Goal: Transaction & Acquisition: Download file/media

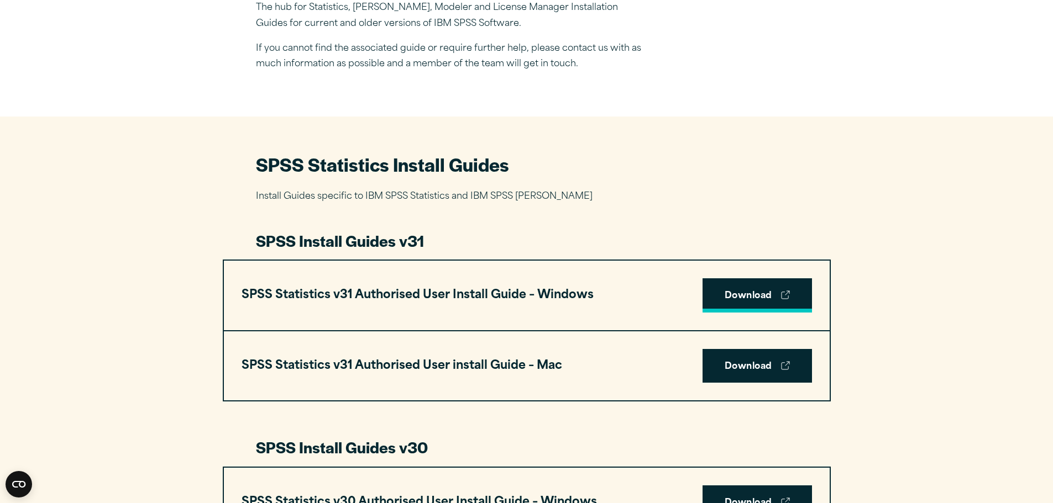
click at [718, 291] on link "Download" at bounding box center [756, 296] width 109 height 34
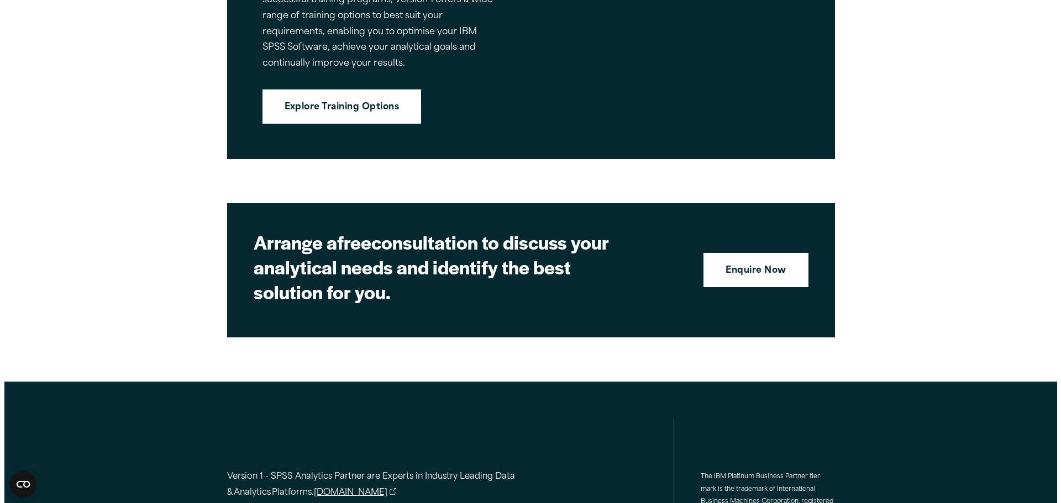
scroll to position [2873, 0]
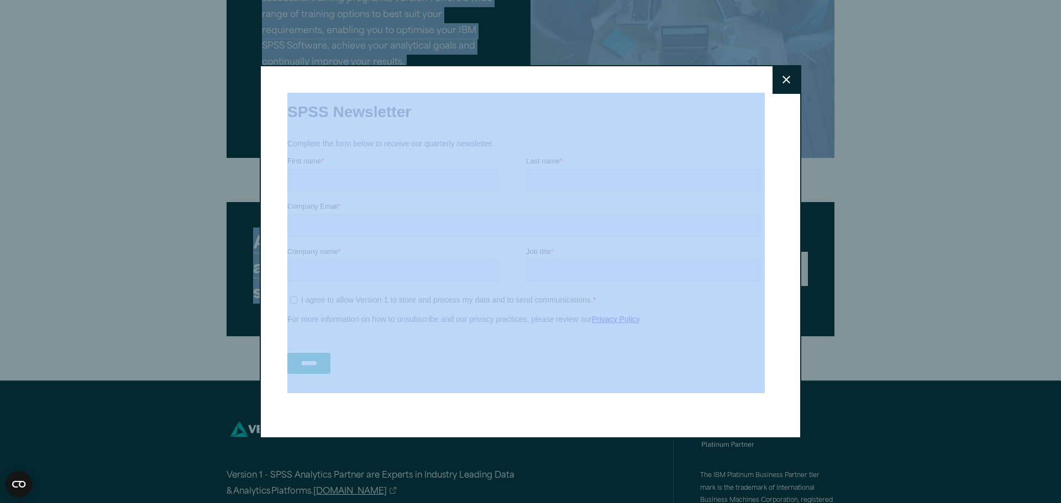
drag, startPoint x: 1058, startPoint y: 415, endPoint x: 1037, endPoint y: 333, distance: 84.3
click at [965, 311] on div "Close" at bounding box center [530, 251] width 1061 height 503
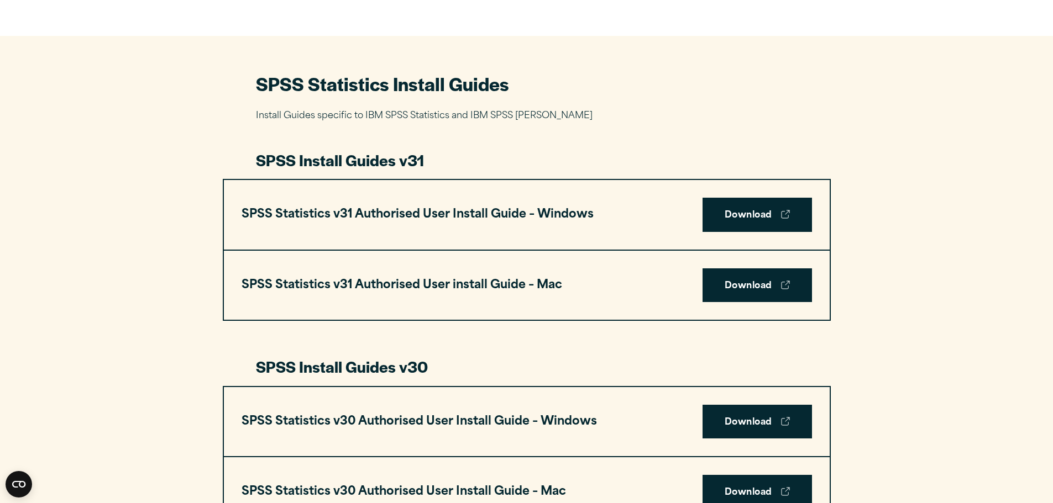
scroll to position [486, 0]
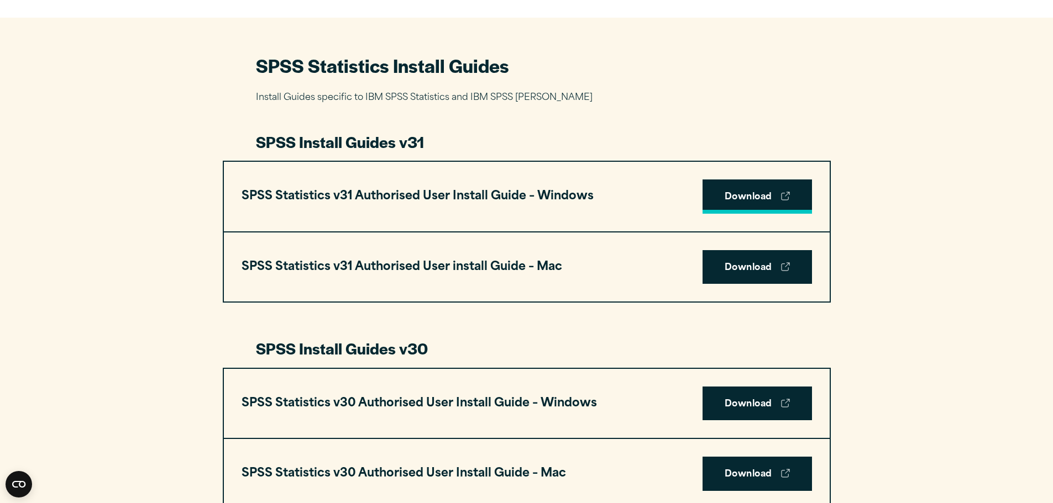
click at [738, 198] on link "Download" at bounding box center [756, 197] width 109 height 34
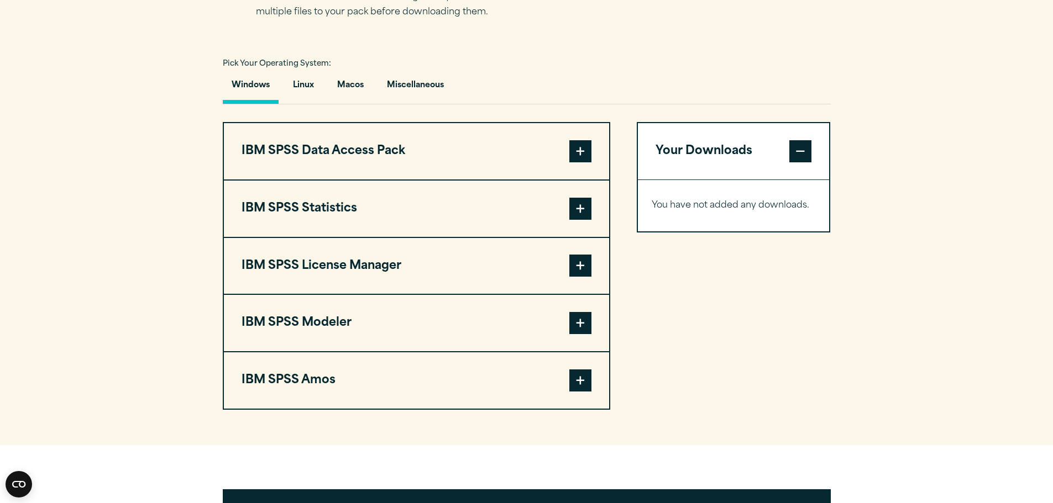
scroll to position [774, 0]
click at [311, 201] on button "IBM SPSS Statistics" at bounding box center [416, 208] width 385 height 56
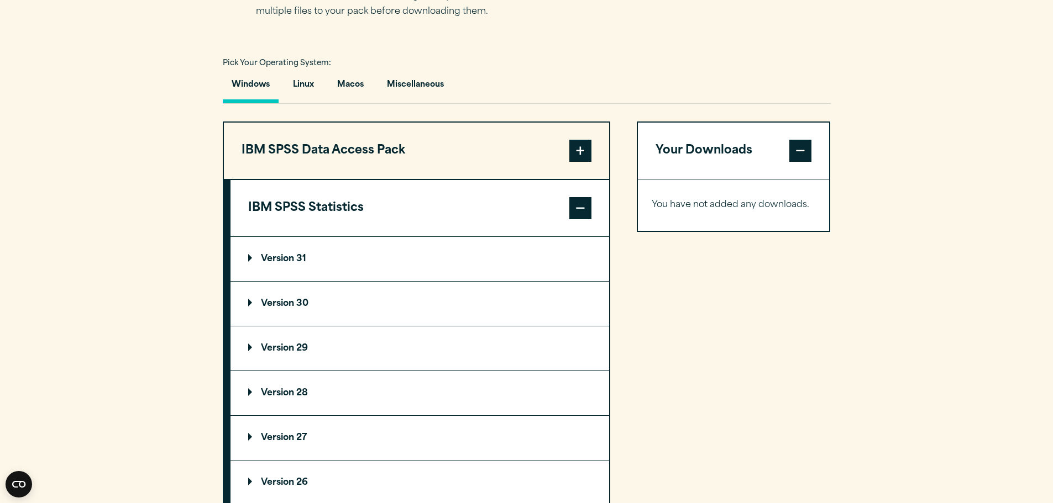
click at [303, 254] on summary "Version 31" at bounding box center [419, 259] width 379 height 44
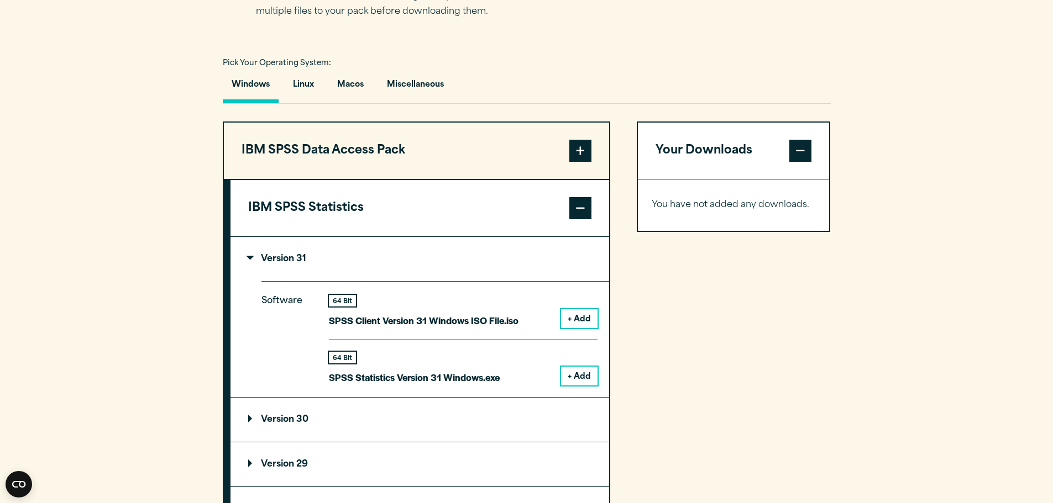
click at [574, 380] on button "+ Add" at bounding box center [579, 376] width 36 height 19
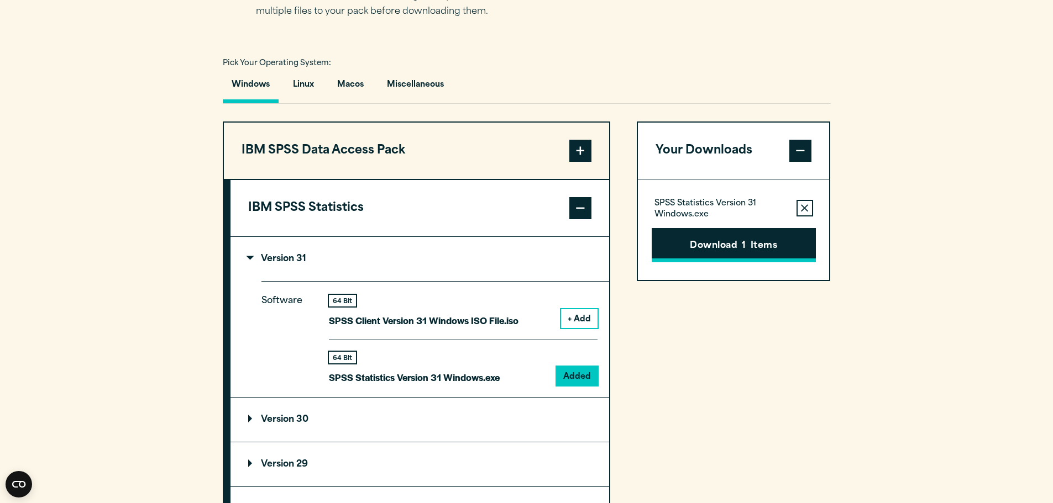
click at [738, 246] on button "Download 1 Items" at bounding box center [734, 245] width 164 height 34
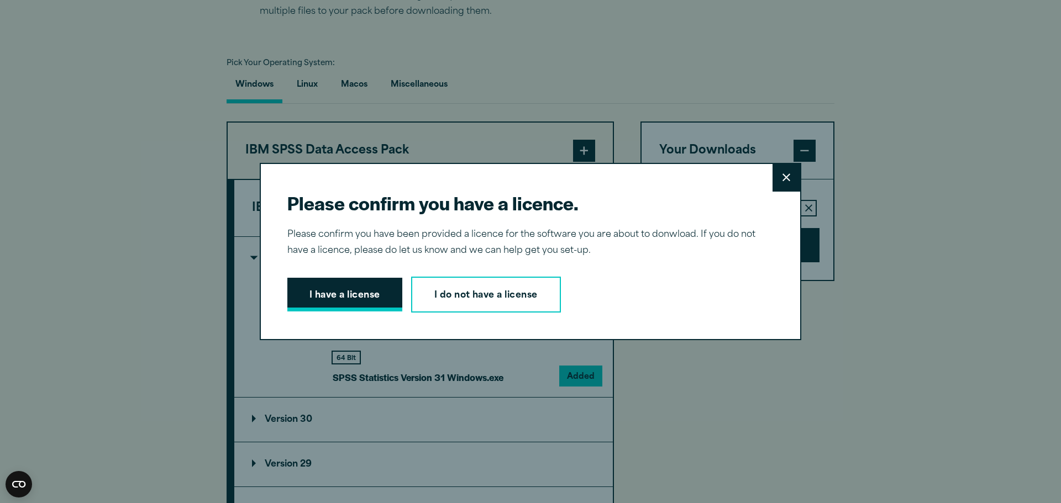
click at [376, 298] on button "I have a license" at bounding box center [344, 295] width 115 height 34
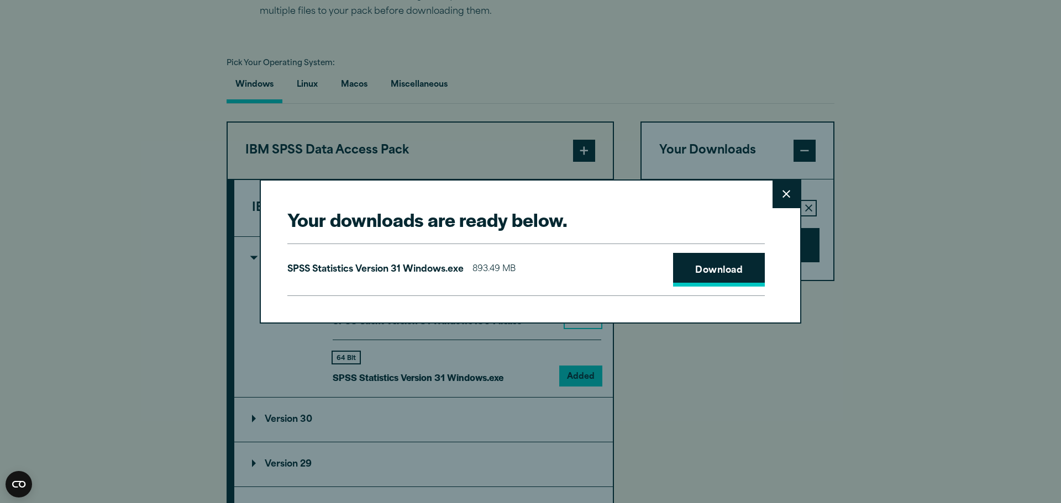
click at [697, 271] on link "Download" at bounding box center [719, 270] width 92 height 34
click at [780, 193] on button "Close" at bounding box center [787, 195] width 28 height 28
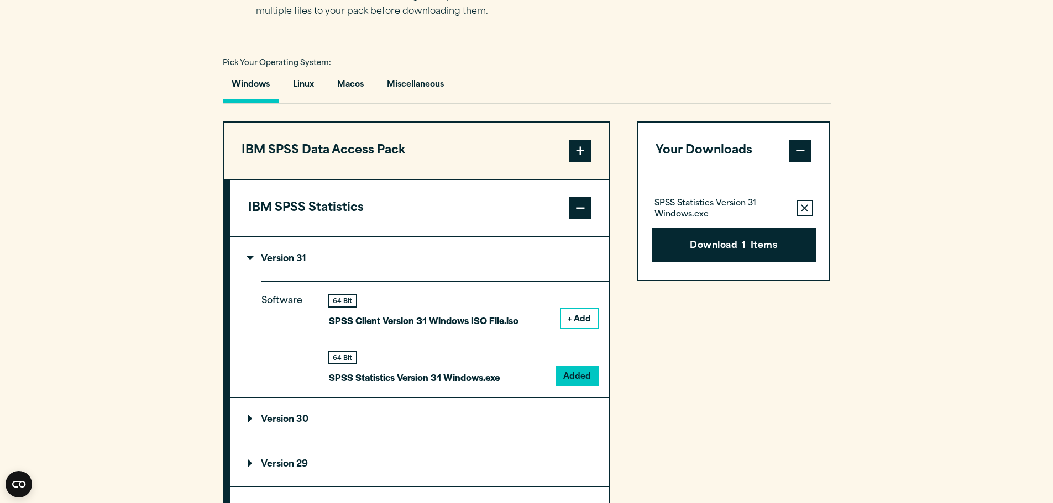
click at [264, 422] on p "Version 30" at bounding box center [278, 420] width 60 height 9
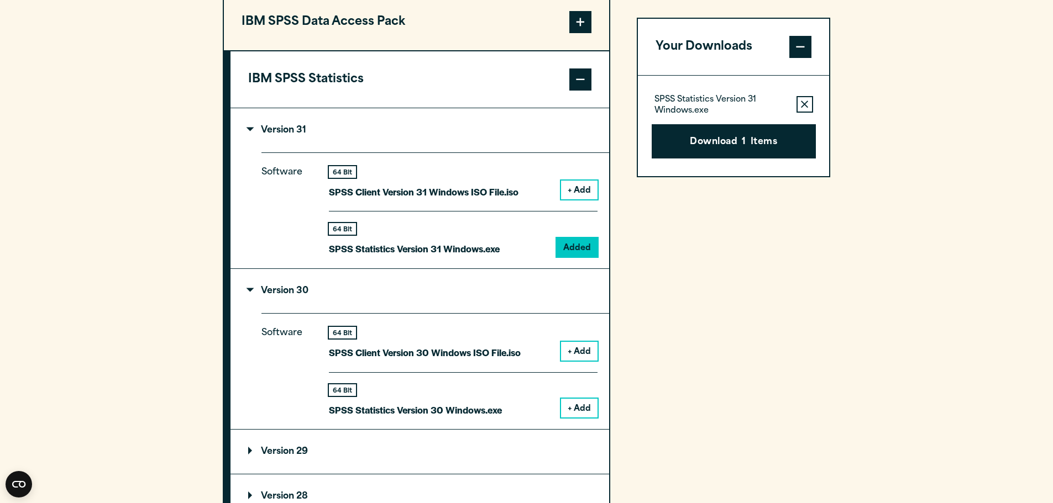
scroll to position [939, 0]
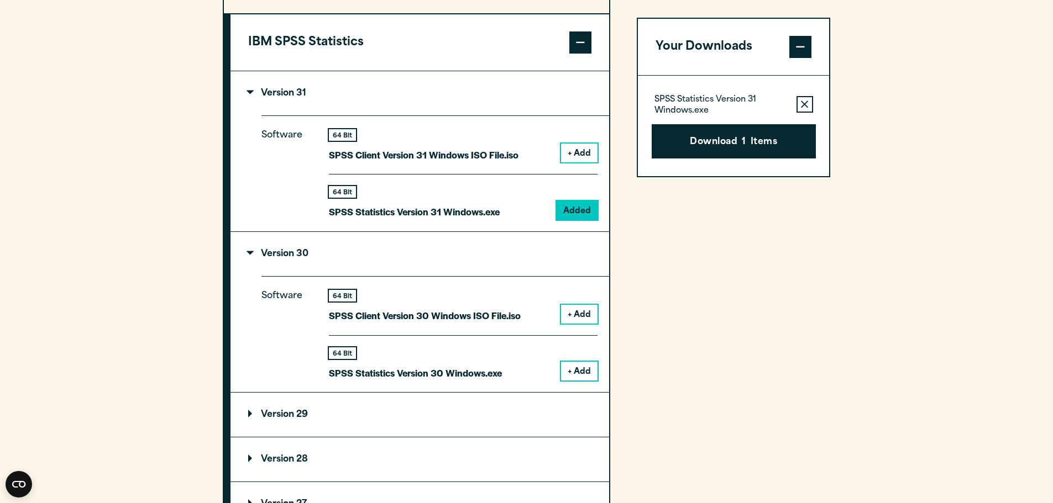
click at [586, 369] on button "+ Add" at bounding box center [579, 371] width 36 height 19
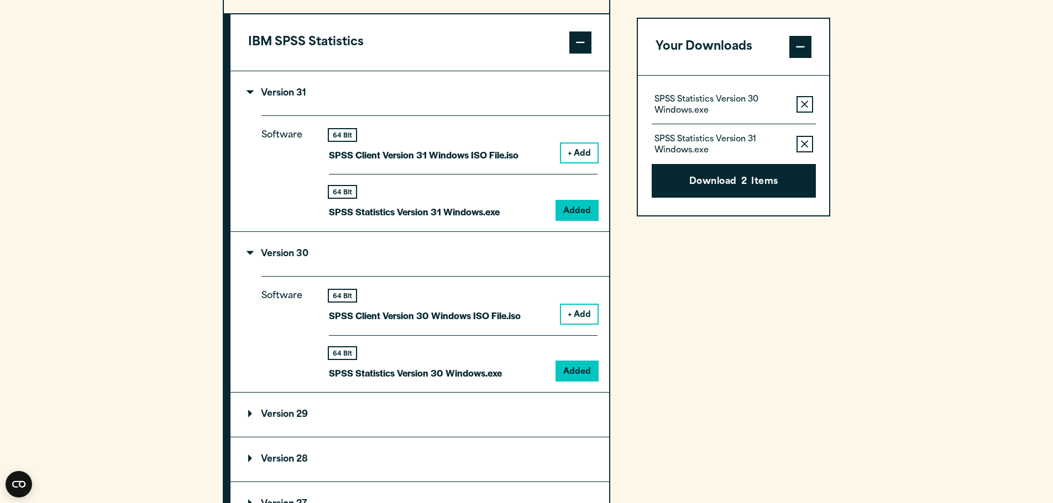
click at [804, 138] on button "Remove this item from your software download list" at bounding box center [804, 144] width 17 height 17
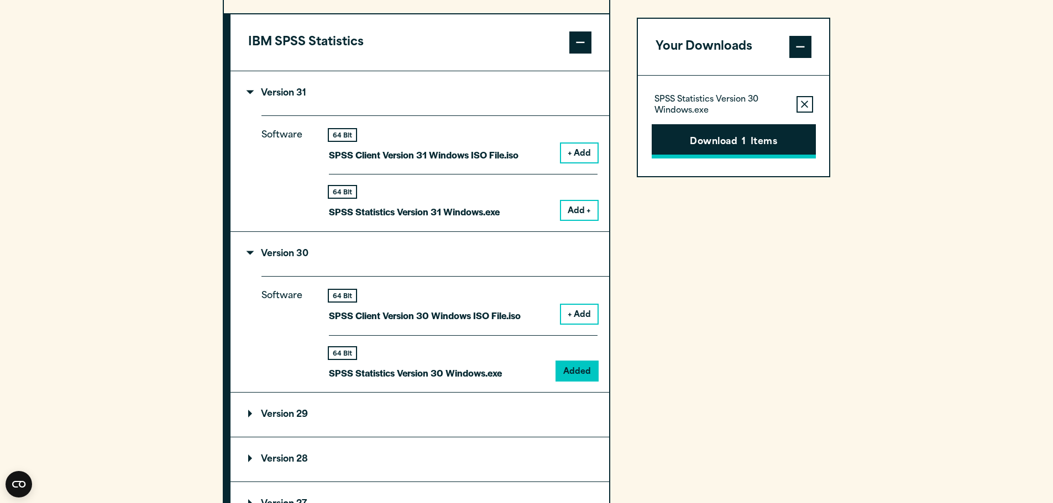
click at [761, 146] on button "Download 1 Items" at bounding box center [734, 141] width 164 height 34
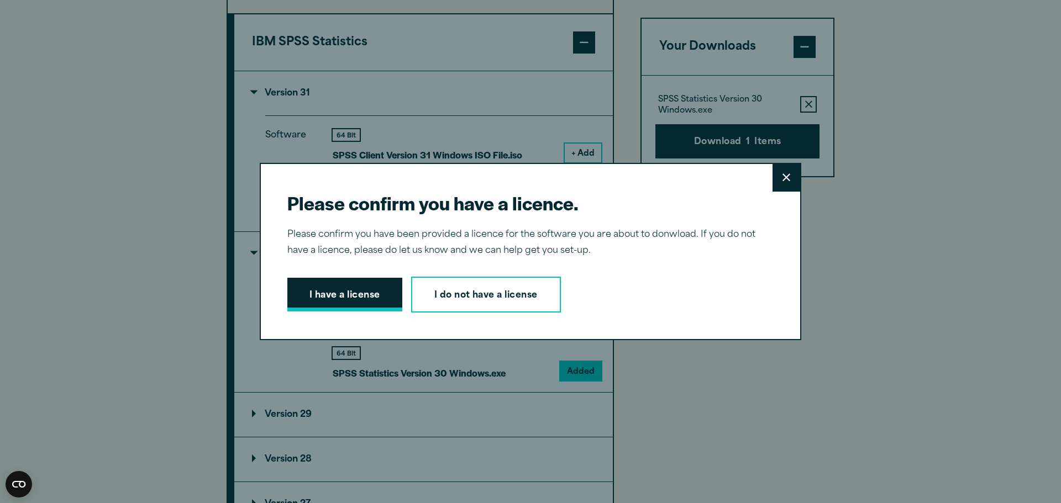
click at [347, 293] on button "I have a license" at bounding box center [344, 295] width 115 height 34
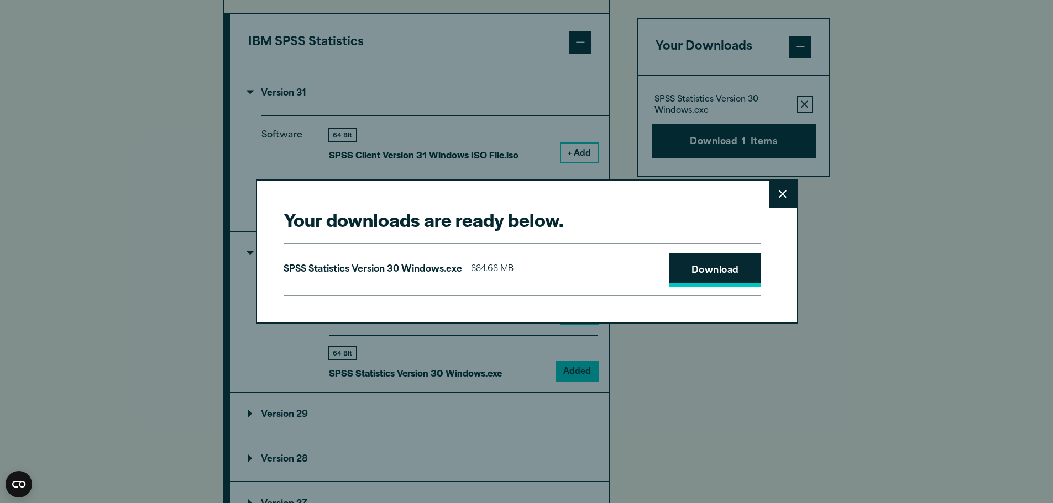
click at [692, 273] on link "Download" at bounding box center [715, 270] width 92 height 34
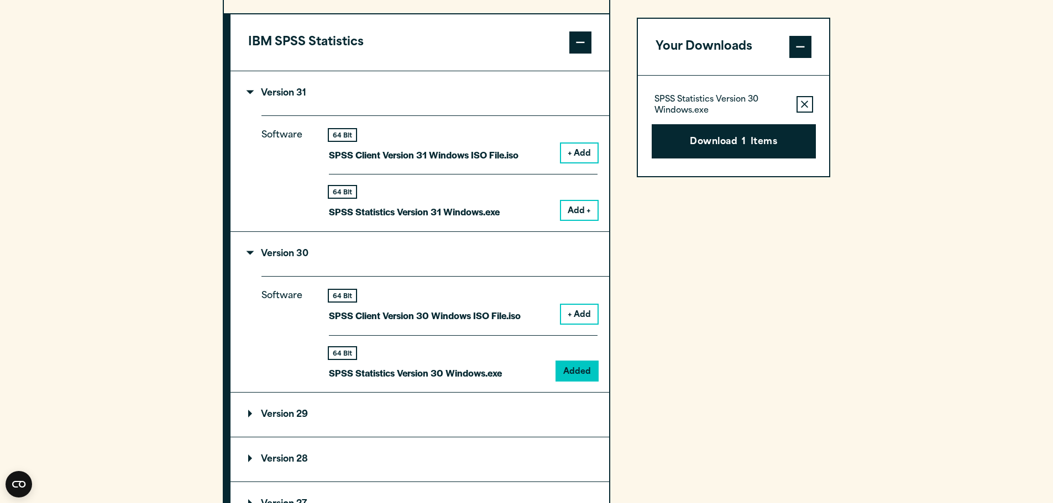
click at [882, 303] on div "Your downloads are ready below. Close SPSS Statistics Version 30 Windows.exe 88…" at bounding box center [526, 251] width 1053 height 503
click at [758, 304] on div "Your Downloads SPSS Statistics Version 30 Windows.exe Remove this item from you…" at bounding box center [734, 351] width 194 height 790
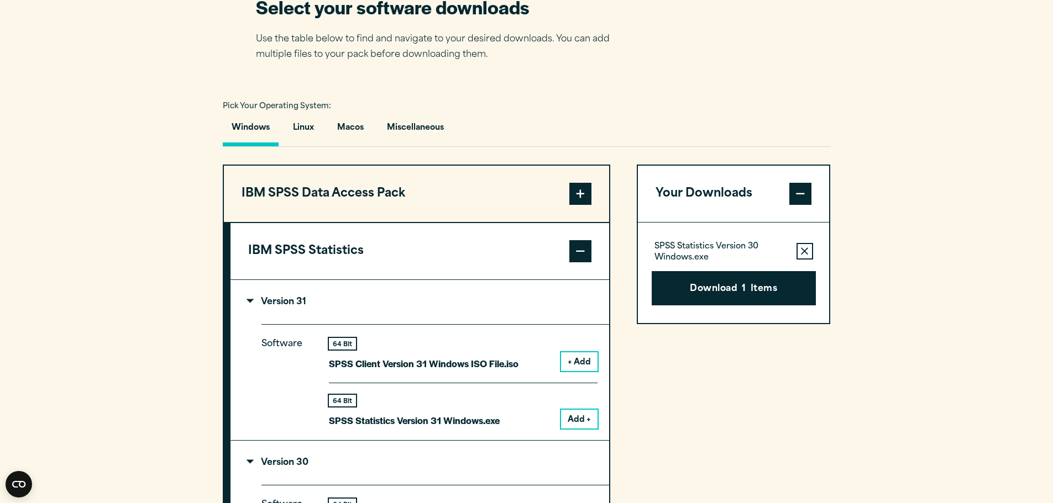
scroll to position [608, 0]
